Goal: Transaction & Acquisition: Purchase product/service

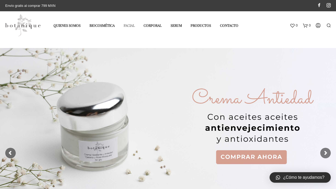
click at [129, 25] on link "Facial" at bounding box center [129, 25] width 19 height 9
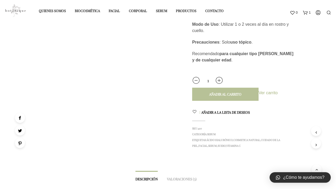
scroll to position [161, 5]
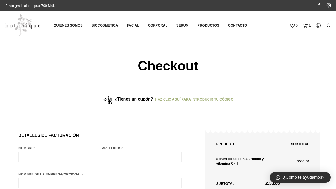
select select "MX"
